Goal: Task Accomplishment & Management: Use online tool/utility

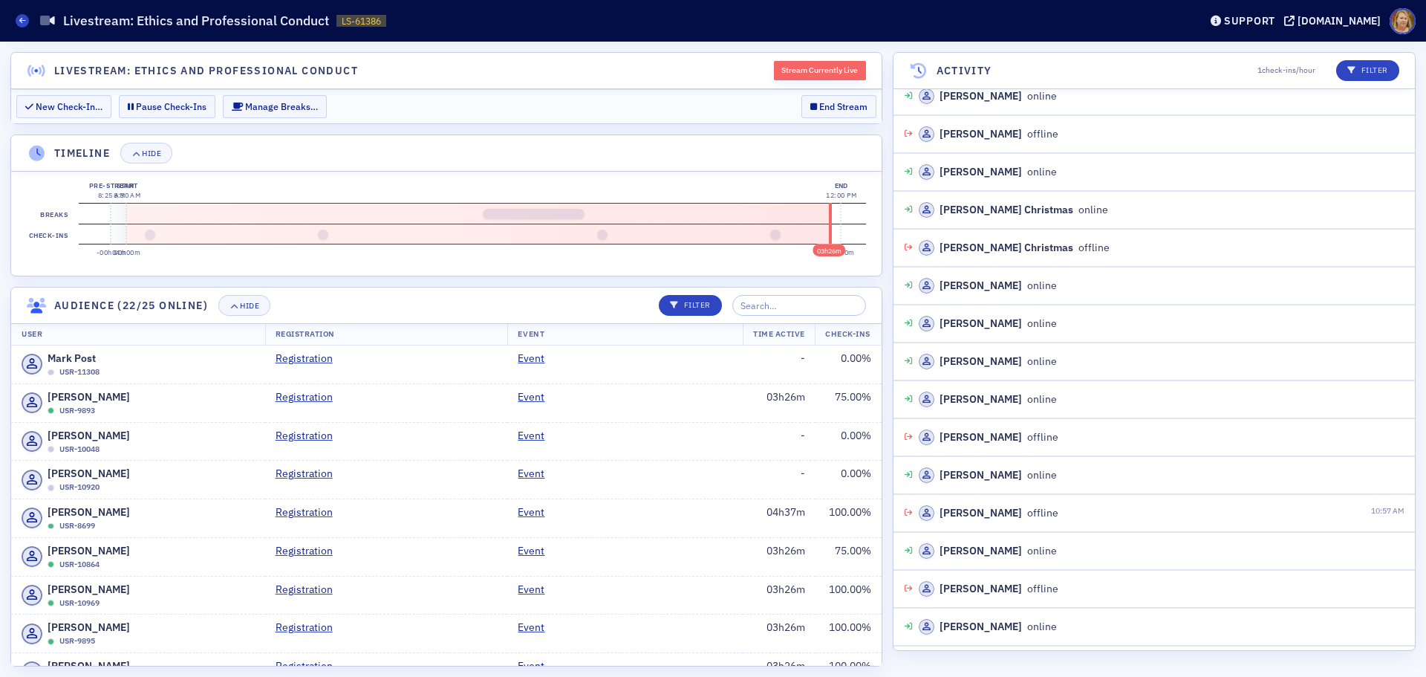
scroll to position [760, 0]
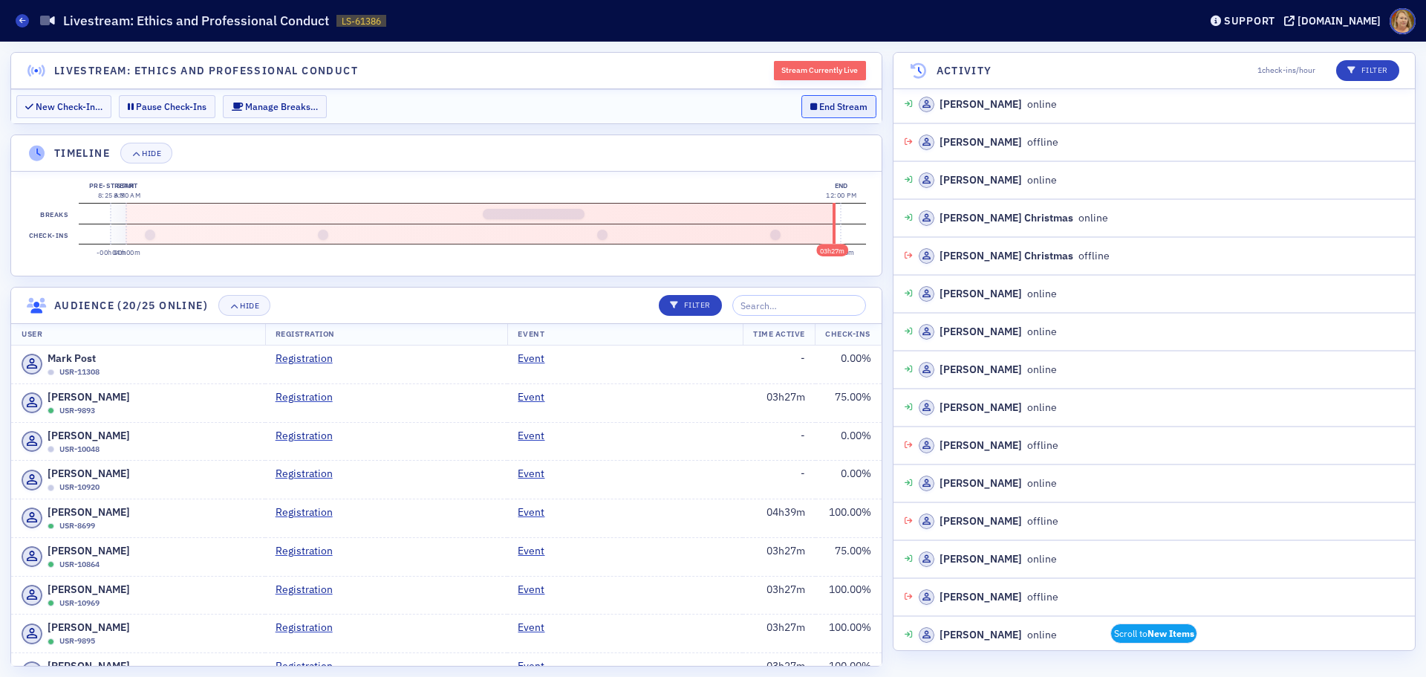
click at [846, 107] on button "End Stream" at bounding box center [838, 106] width 75 height 23
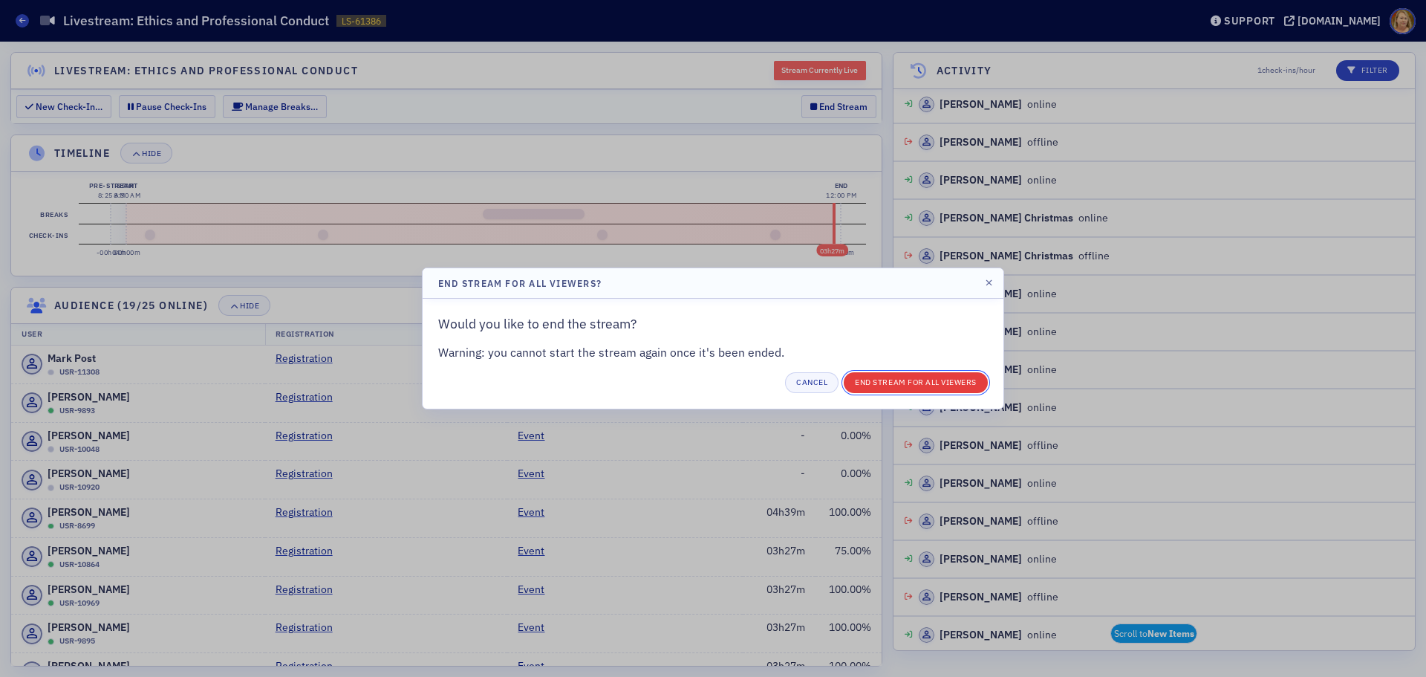
click at [875, 385] on button "End Stream for all Viewers" at bounding box center [916, 382] width 144 height 21
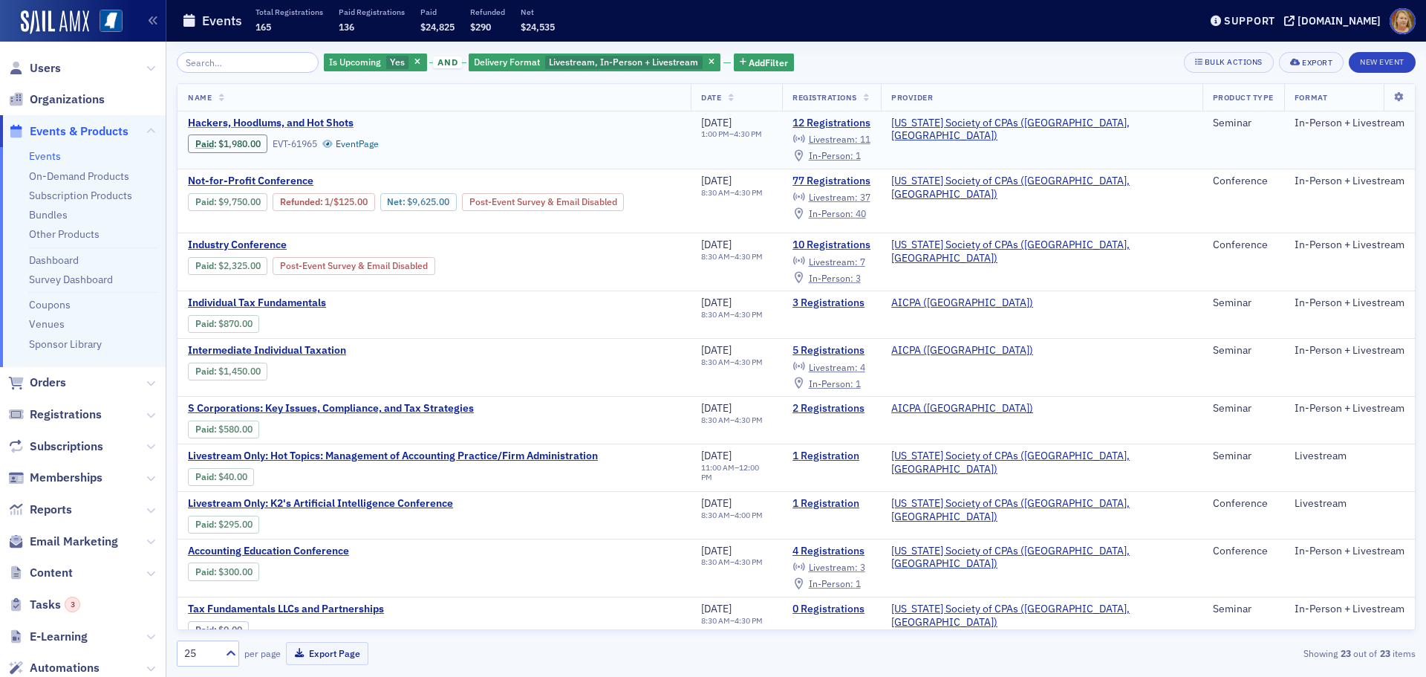
click at [304, 121] on span "Hackers, Hoodlums, and Hot Shots" at bounding box center [313, 123] width 250 height 13
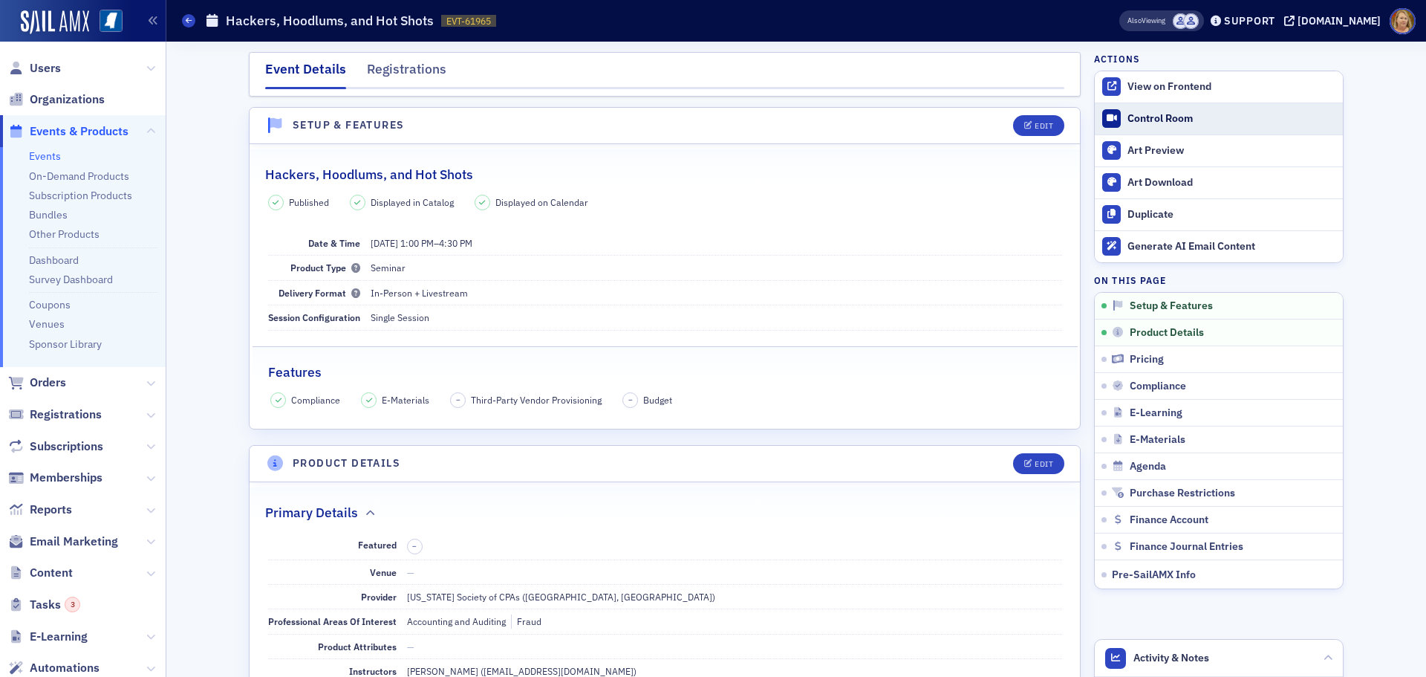
click at [1151, 120] on div "Control Room" at bounding box center [1231, 118] width 208 height 13
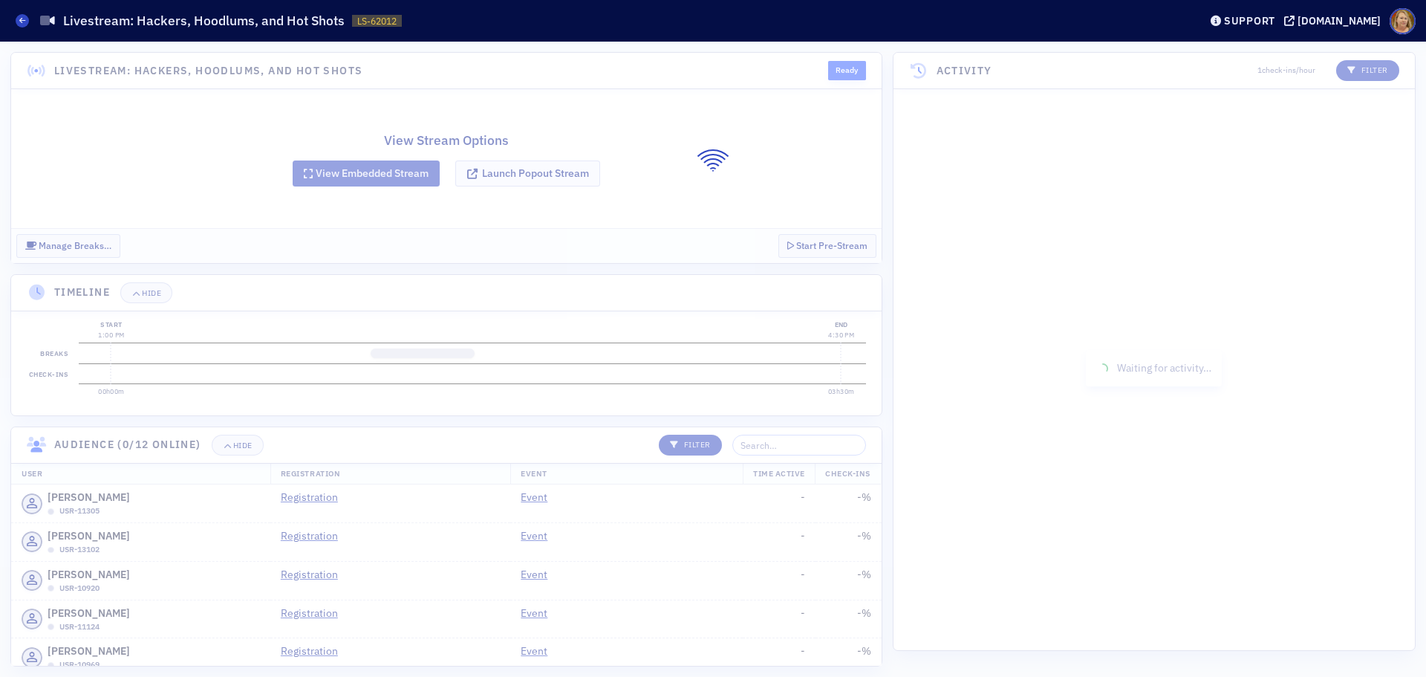
click at [553, 166] on div at bounding box center [713, 359] width 1426 height 635
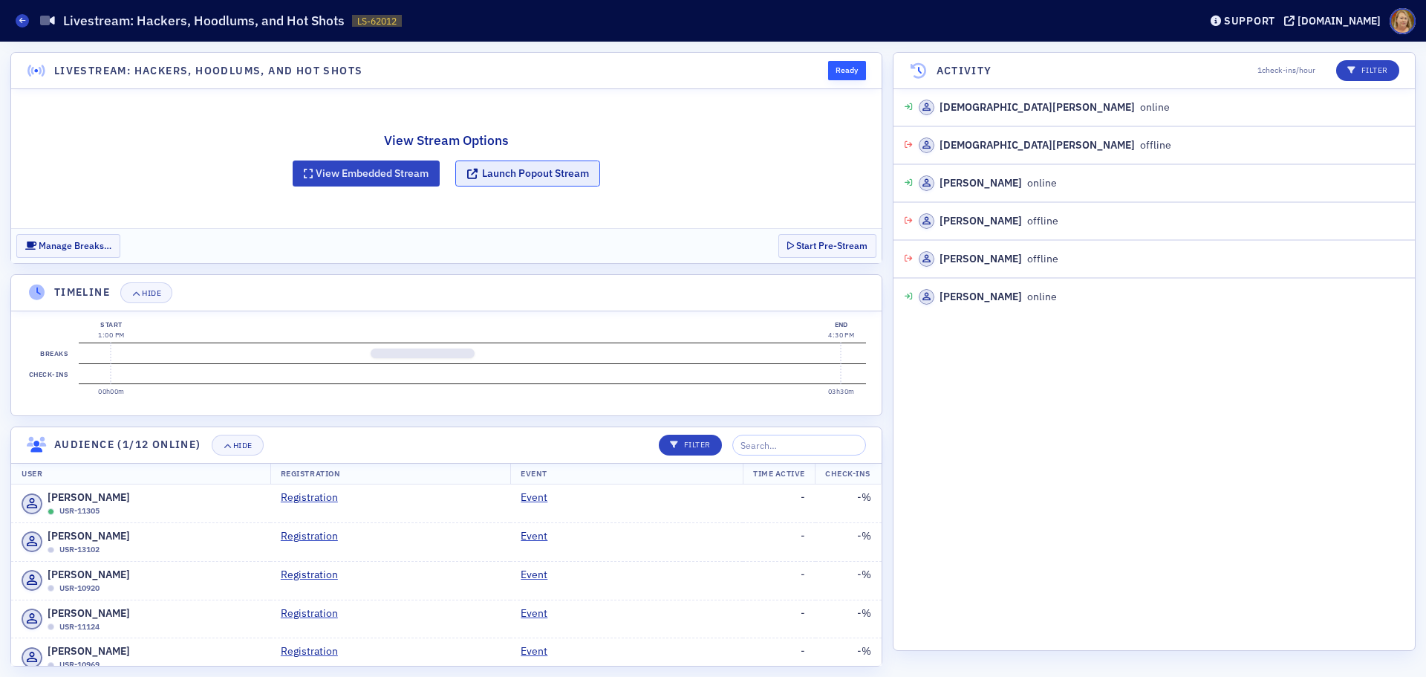
click at [554, 168] on button "Launch Popout Stream" at bounding box center [527, 173] width 145 height 26
